Goal: Task Accomplishment & Management: Manage account settings

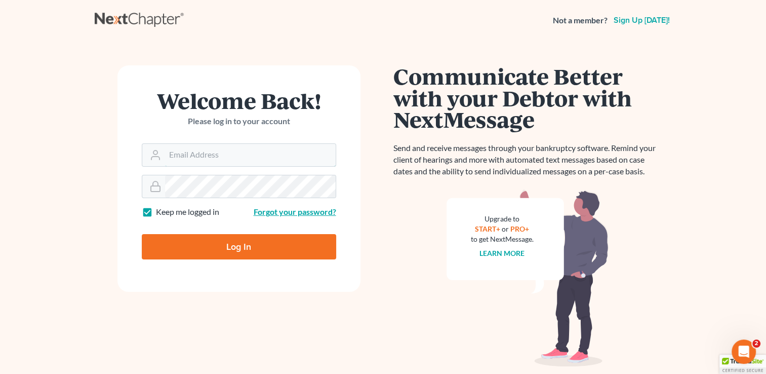
type input "tami@henkelsbaker.com"
click at [319, 214] on link "Forgot your password?" at bounding box center [295, 212] width 83 height 10
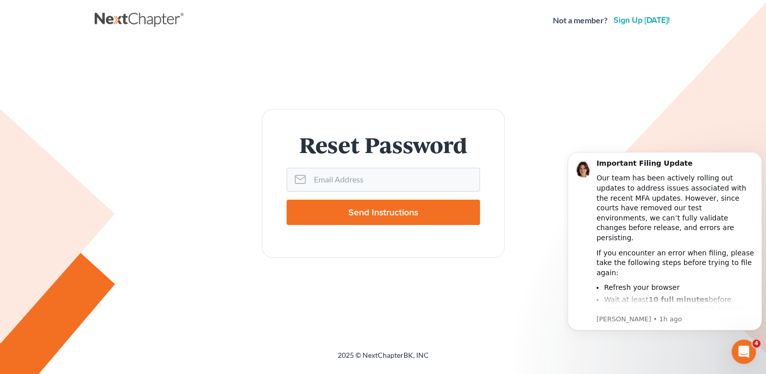
click at [69, 1] on nav "Not a member? Sign up [DATE]!" at bounding box center [383, 20] width 766 height 40
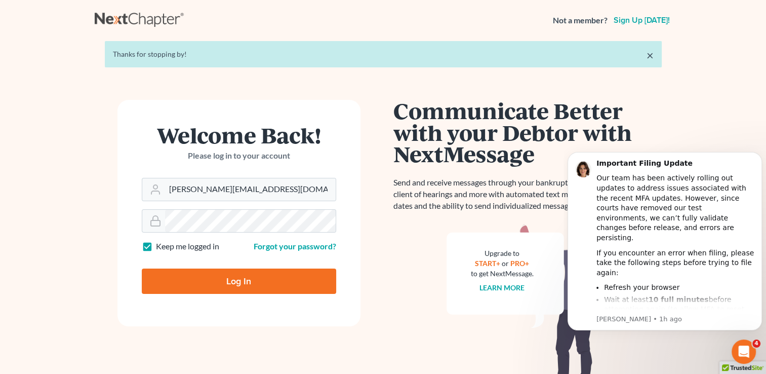
click at [193, 278] on input "Log In" at bounding box center [239, 280] width 194 height 25
type input "Thinking..."
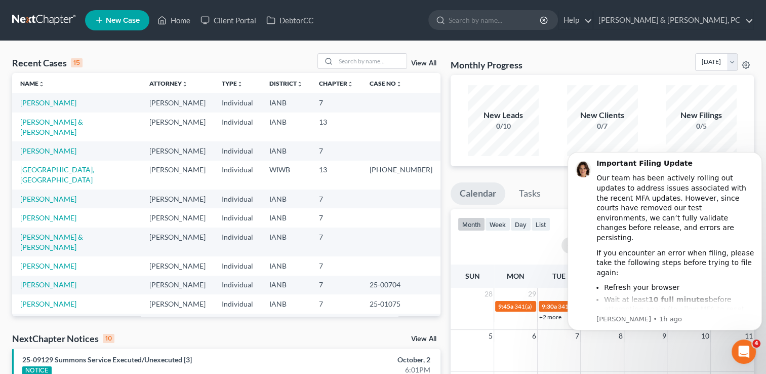
click at [551, 55] on div "Monthly Progress Bankruptcy US Chapter 7 Bankruptcy Bankruptcy US Chapter 7 Ban…" at bounding box center [601, 64] width 303 height 22
click at [397, 76] on th "Case No unfold_more expand_more expand_less" at bounding box center [400, 83] width 79 height 20
click at [300, 118] on td "IANB" at bounding box center [286, 126] width 50 height 29
click at [237, 129] on td "Individual" at bounding box center [238, 126] width 48 height 29
click at [179, 147] on td "Dustin Baker" at bounding box center [177, 150] width 72 height 19
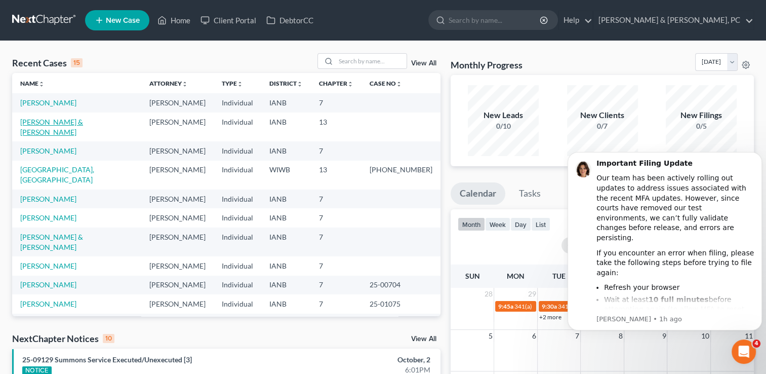
click at [68, 122] on link "Bean, Sean & Kali" at bounding box center [51, 126] width 63 height 19
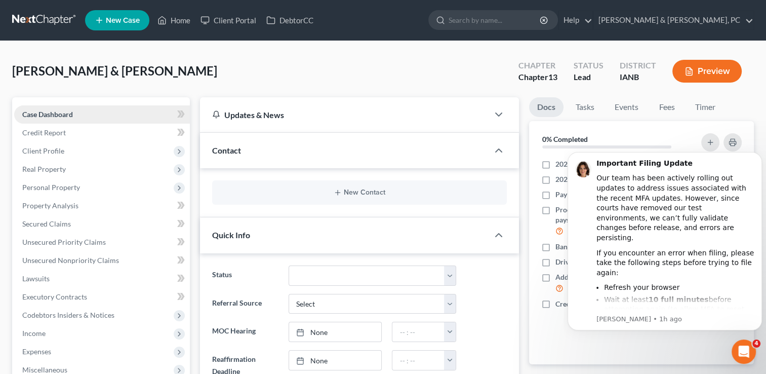
click at [66, 110] on span "Case Dashboard" at bounding box center [47, 114] width 51 height 9
click at [172, 22] on link "Home" at bounding box center [173, 20] width 43 height 18
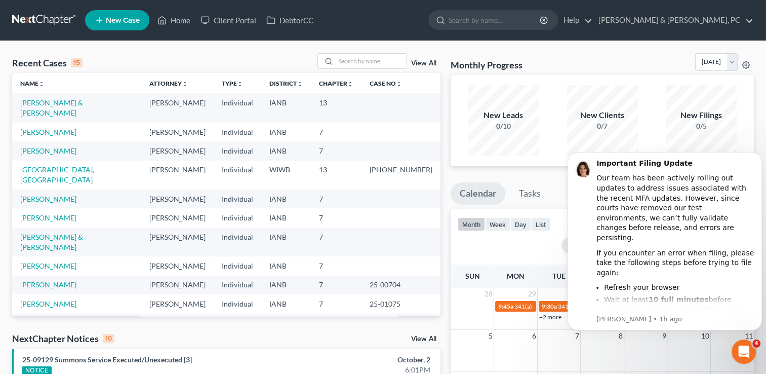
click at [98, 106] on td "Bean, Sean & Kali" at bounding box center [76, 107] width 129 height 29
click at [65, 99] on link "Bean, Sean & Kali" at bounding box center [51, 107] width 63 height 19
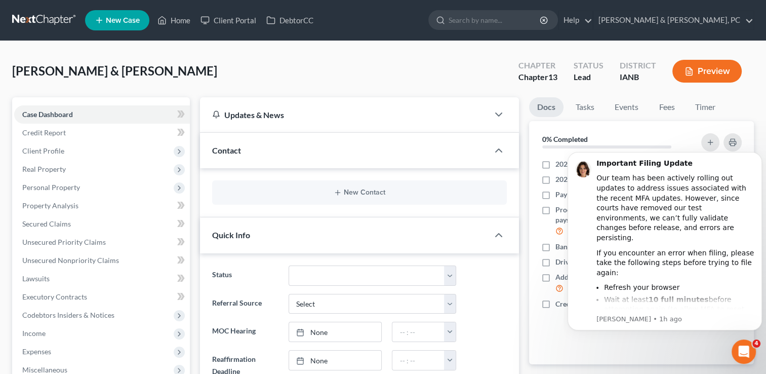
click at [711, 70] on button "Preview" at bounding box center [706, 71] width 69 height 23
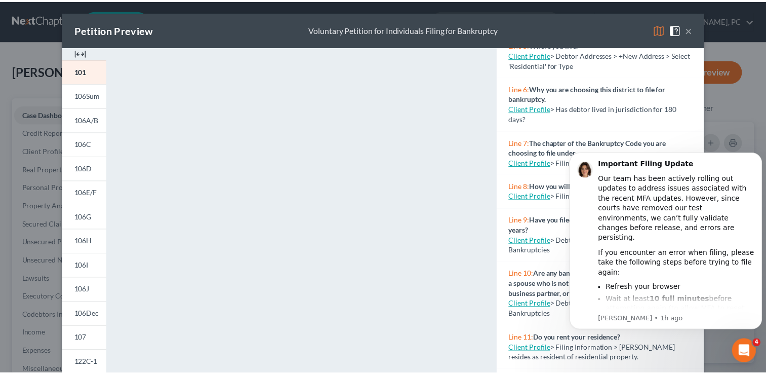
scroll to position [240, 0]
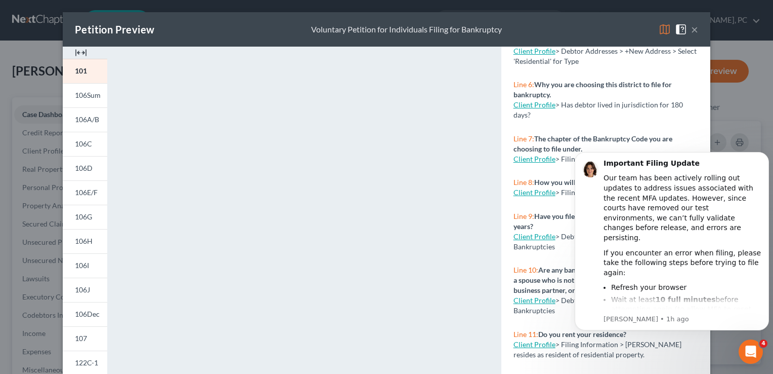
drag, startPoint x: 707, startPoint y: 119, endPoint x: 139, endPoint y: 85, distance: 568.9
click at [692, 29] on button "×" at bounding box center [694, 29] width 7 height 12
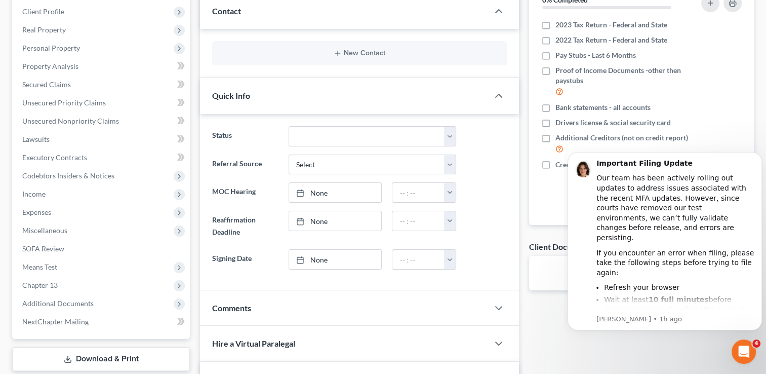
scroll to position [142, 0]
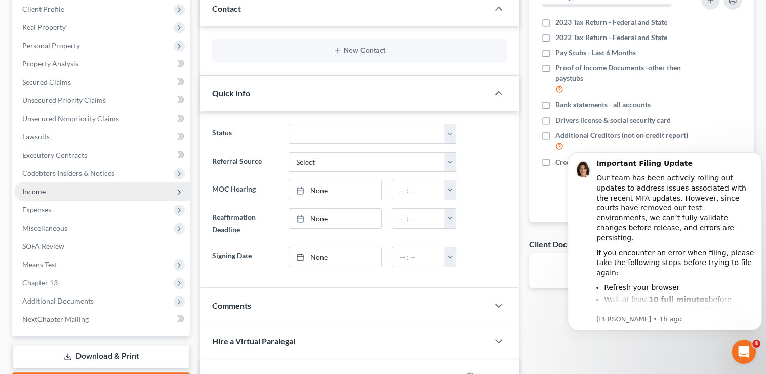
click at [55, 190] on span "Income" at bounding box center [102, 191] width 176 height 18
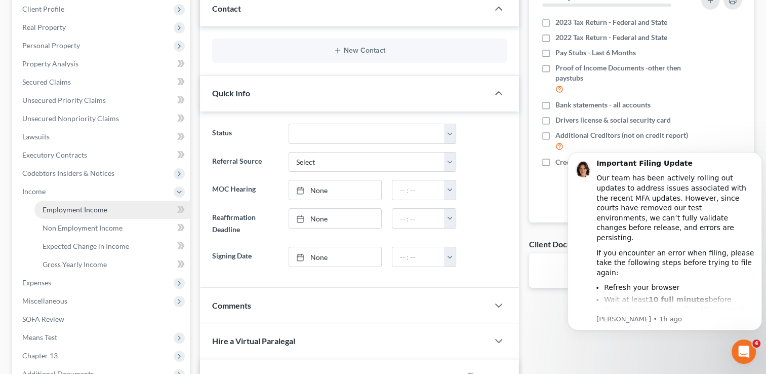
click at [68, 203] on link "Employment Income" at bounding box center [111, 209] width 155 height 18
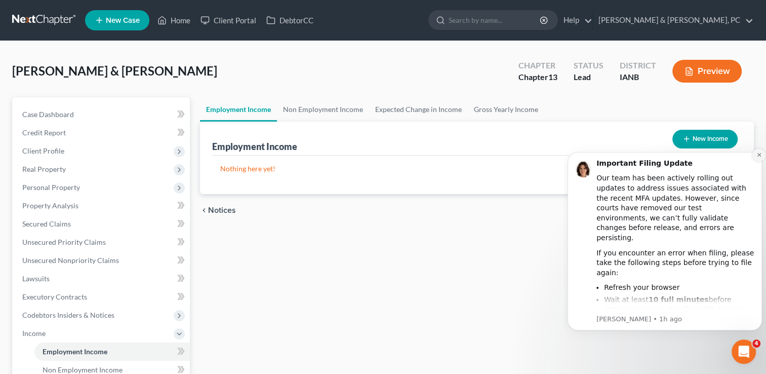
click at [759, 155] on icon "Dismiss notification" at bounding box center [759, 155] width 6 height 6
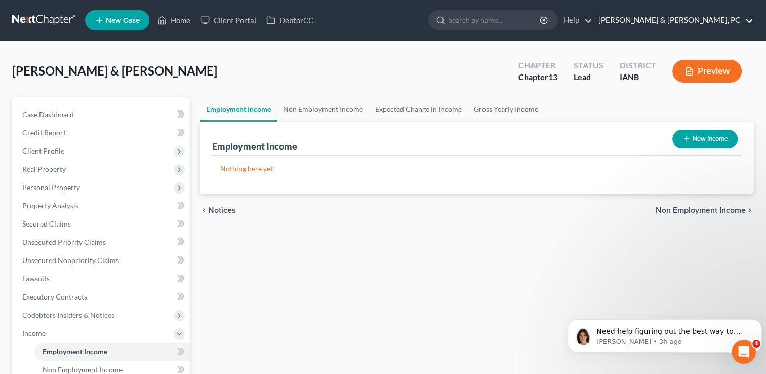
click at [747, 21] on link "Henkels & Baker, PC" at bounding box center [673, 20] width 160 height 18
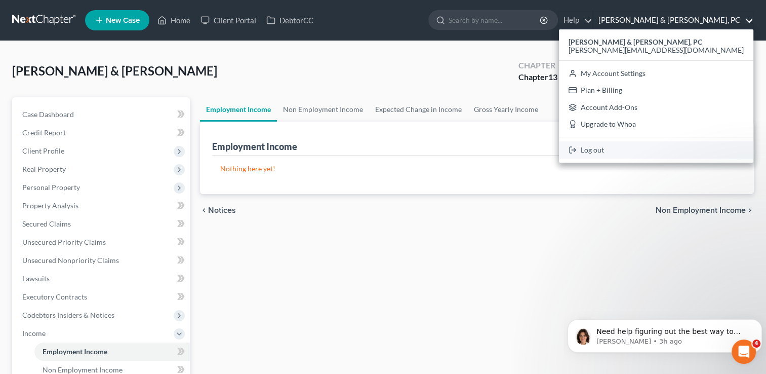
click at [685, 151] on link "Log out" at bounding box center [656, 149] width 194 height 17
